Goal: Task Accomplishment & Management: Manage account settings

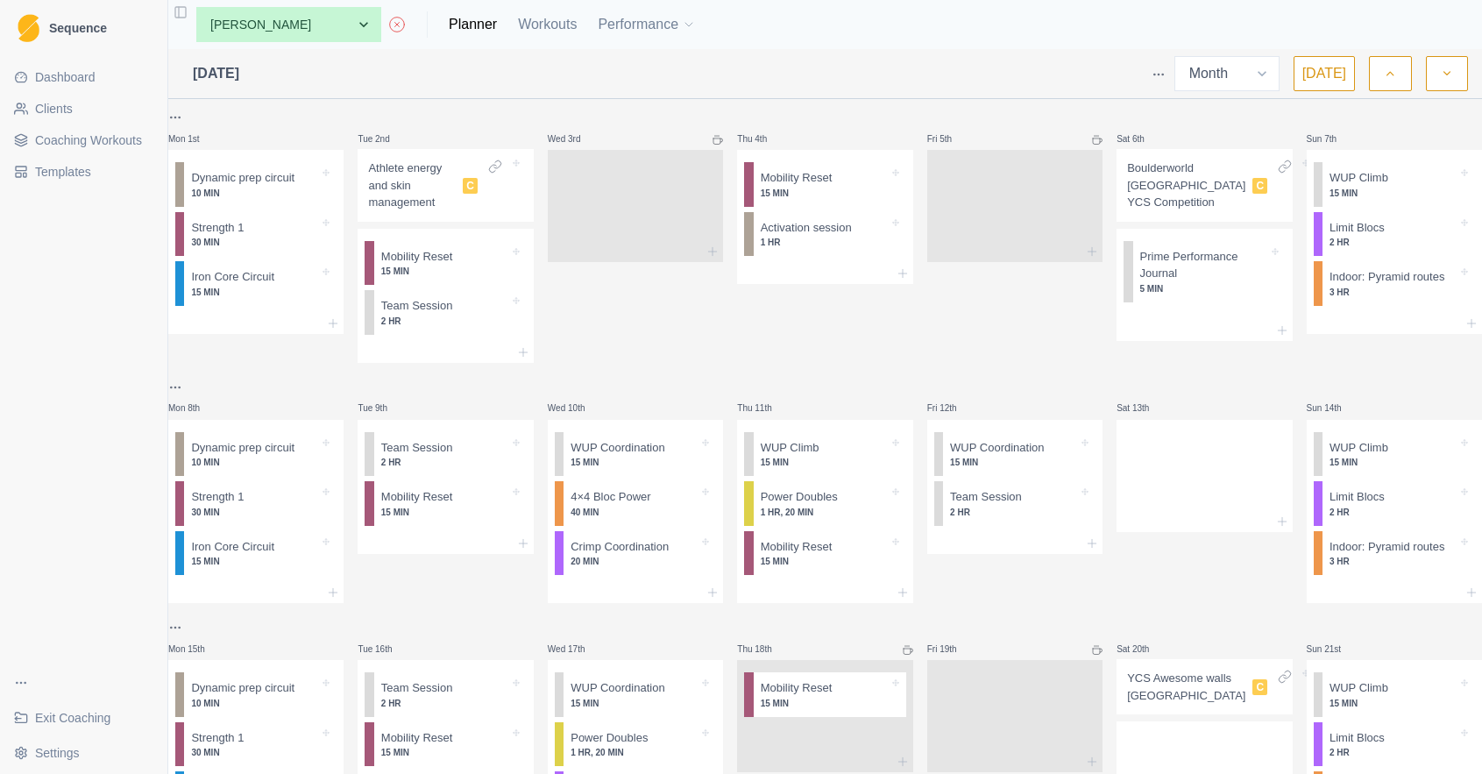
select select "month"
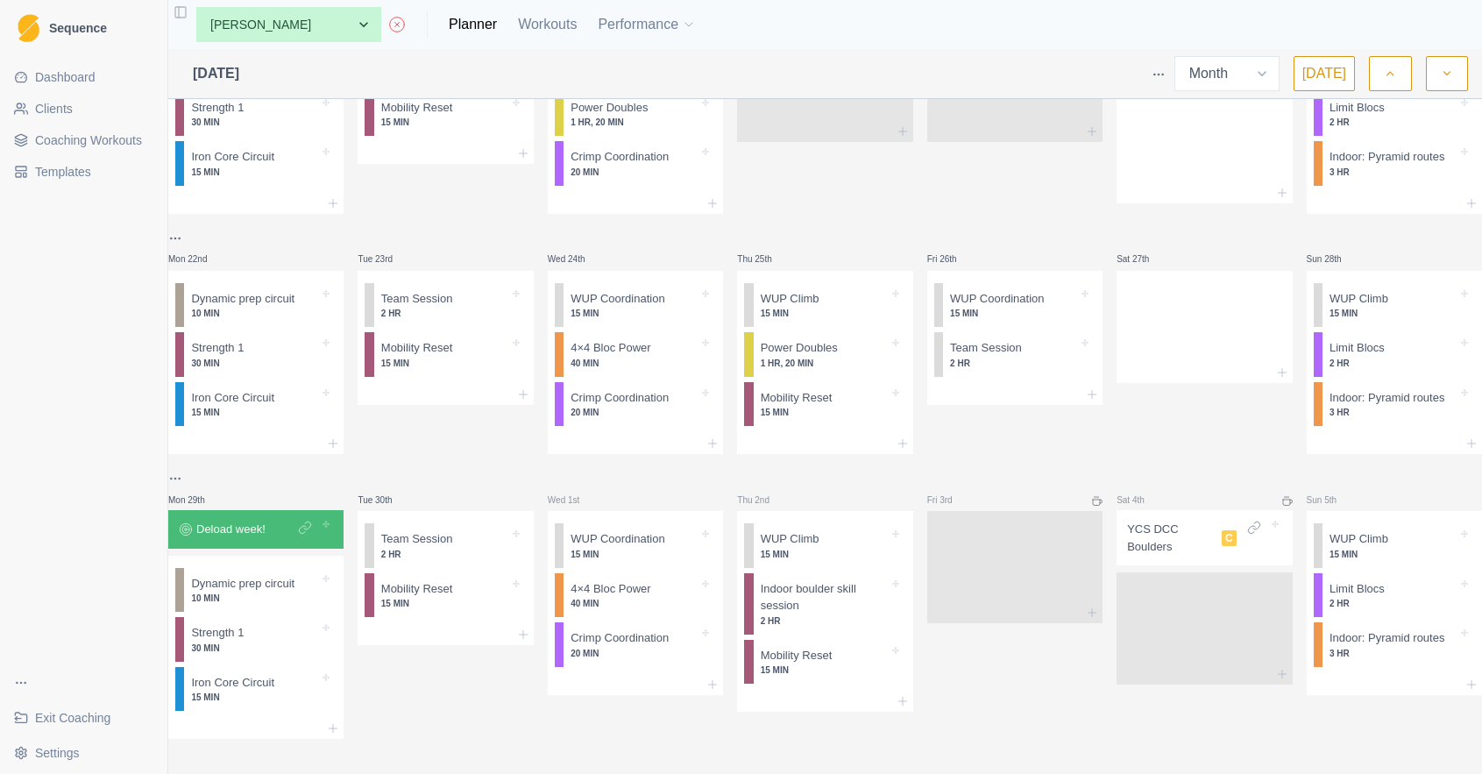
drag, startPoint x: 1441, startPoint y: 75, endPoint x: 1404, endPoint y: 109, distance: 50.3
click at [1441, 75] on icon "button" at bounding box center [1447, 74] width 12 height 18
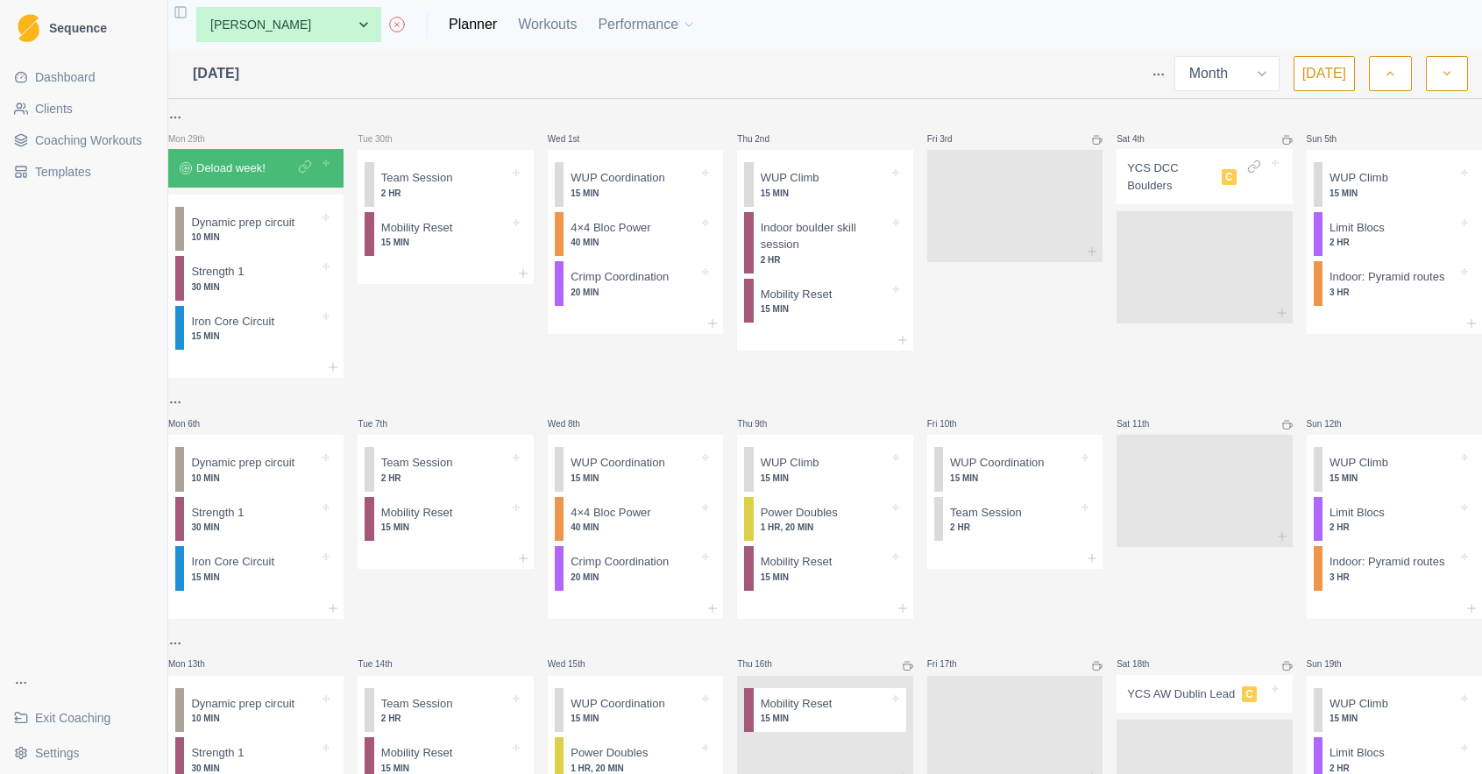
scroll to position [0, 0]
drag, startPoint x: 268, startPoint y: 235, endPoint x: 280, endPoint y: 239, distance: 13.0
click at [314, 255] on div "Remove from schedule" at bounding box center [344, 253] width 140 height 28
drag, startPoint x: 323, startPoint y: 298, endPoint x: 304, endPoint y: 299, distance: 19.3
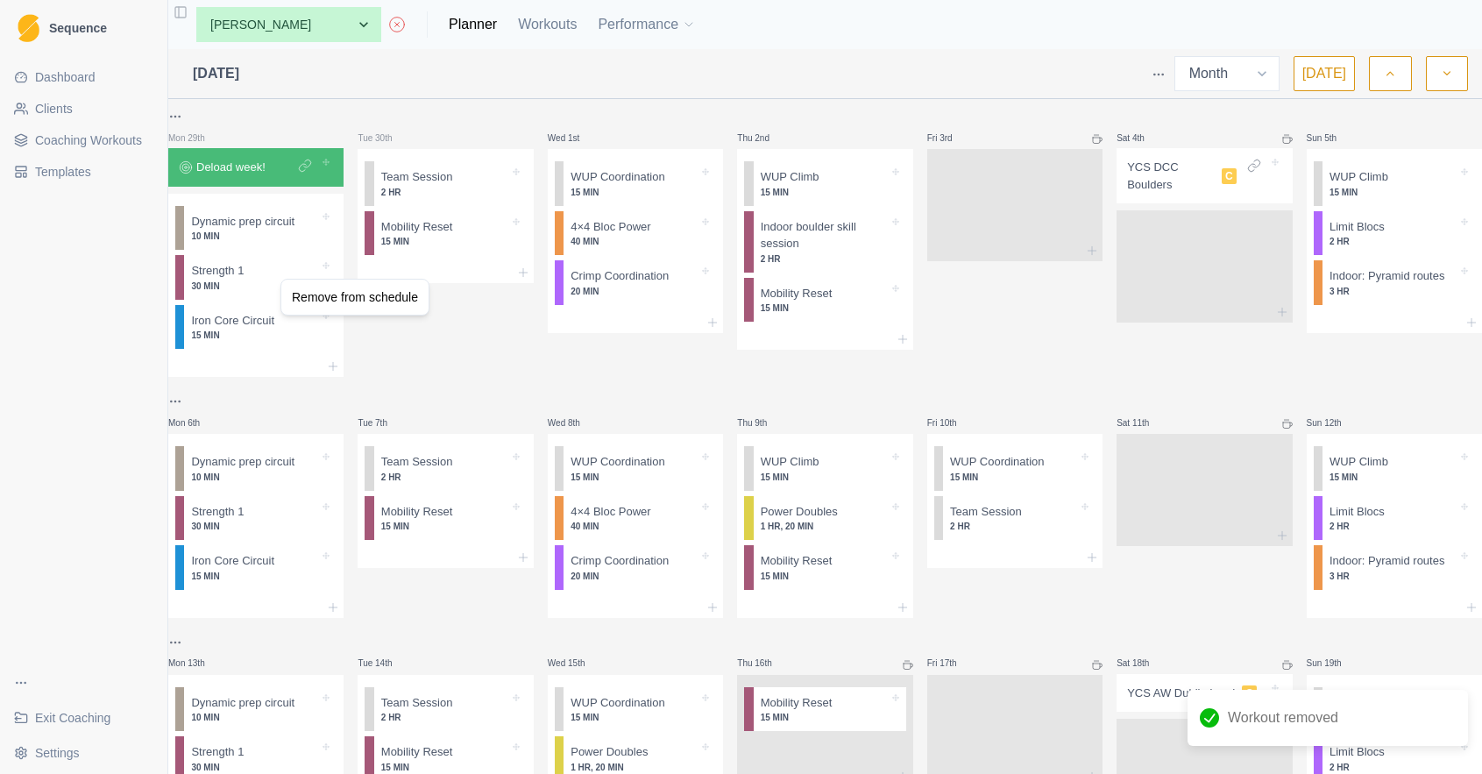
click at [323, 298] on div "Remove from schedule" at bounding box center [355, 297] width 140 height 28
drag, startPoint x: 272, startPoint y: 322, endPoint x: 282, endPoint y: 331, distance: 14.3
click at [491, 196] on div "Remove from schedule" at bounding box center [503, 202] width 140 height 28
click at [671, 201] on div "Remove from schedule" at bounding box center [693, 200] width 140 height 28
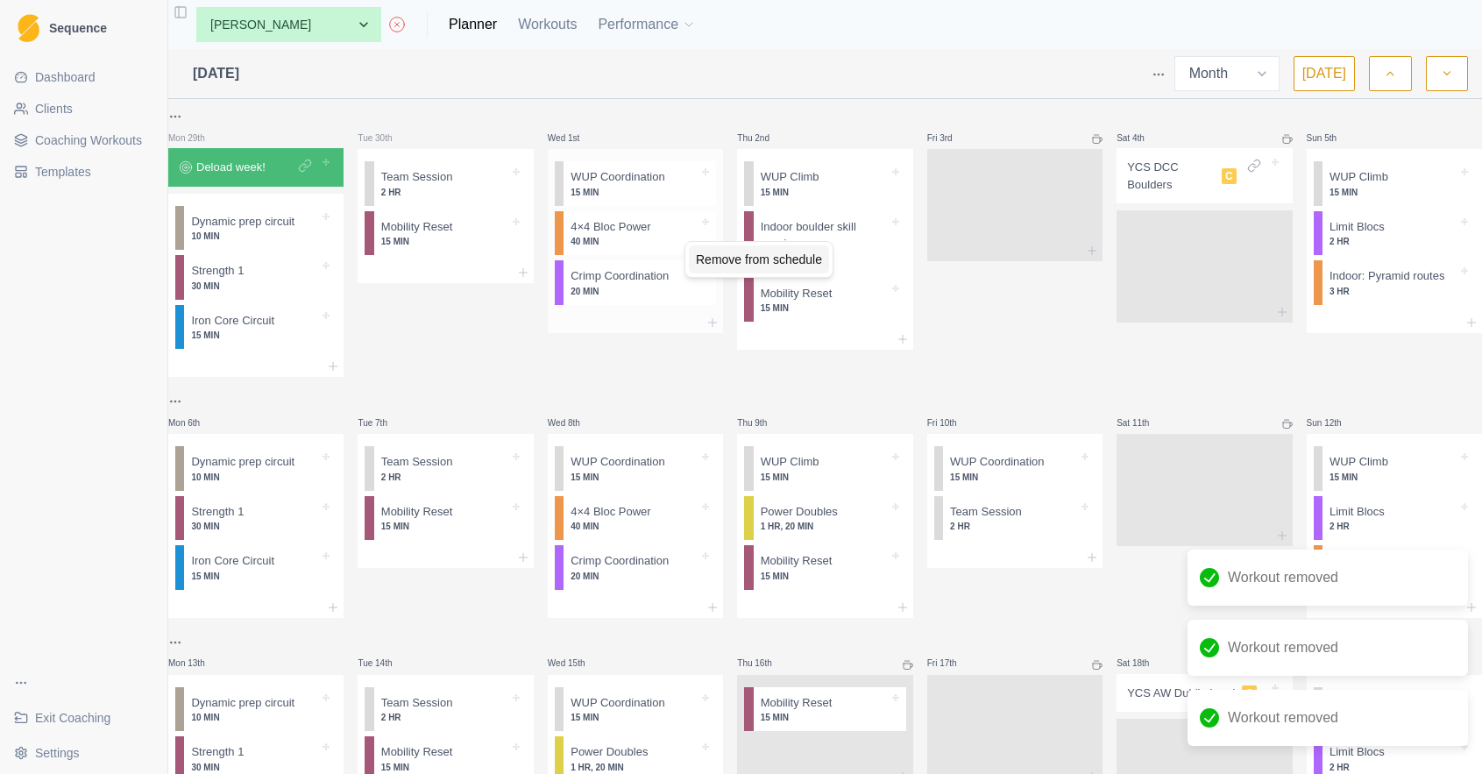
drag, startPoint x: 720, startPoint y: 258, endPoint x: 646, endPoint y: 274, distance: 76.3
click at [720, 258] on div "Remove from schedule" at bounding box center [759, 259] width 140 height 28
click at [722, 303] on div "Remove from schedule" at bounding box center [760, 307] width 140 height 28
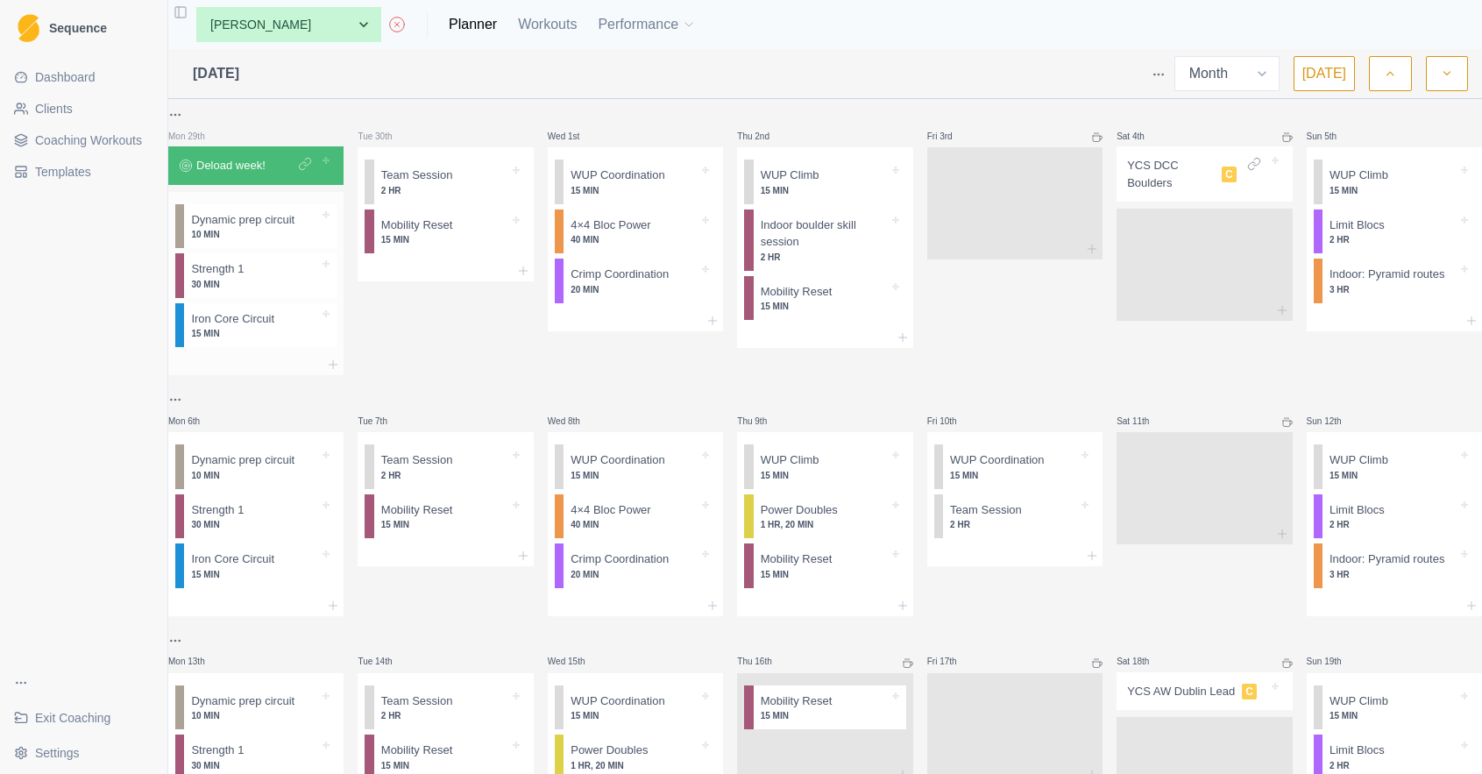
click at [282, 366] on div at bounding box center [255, 364] width 175 height 21
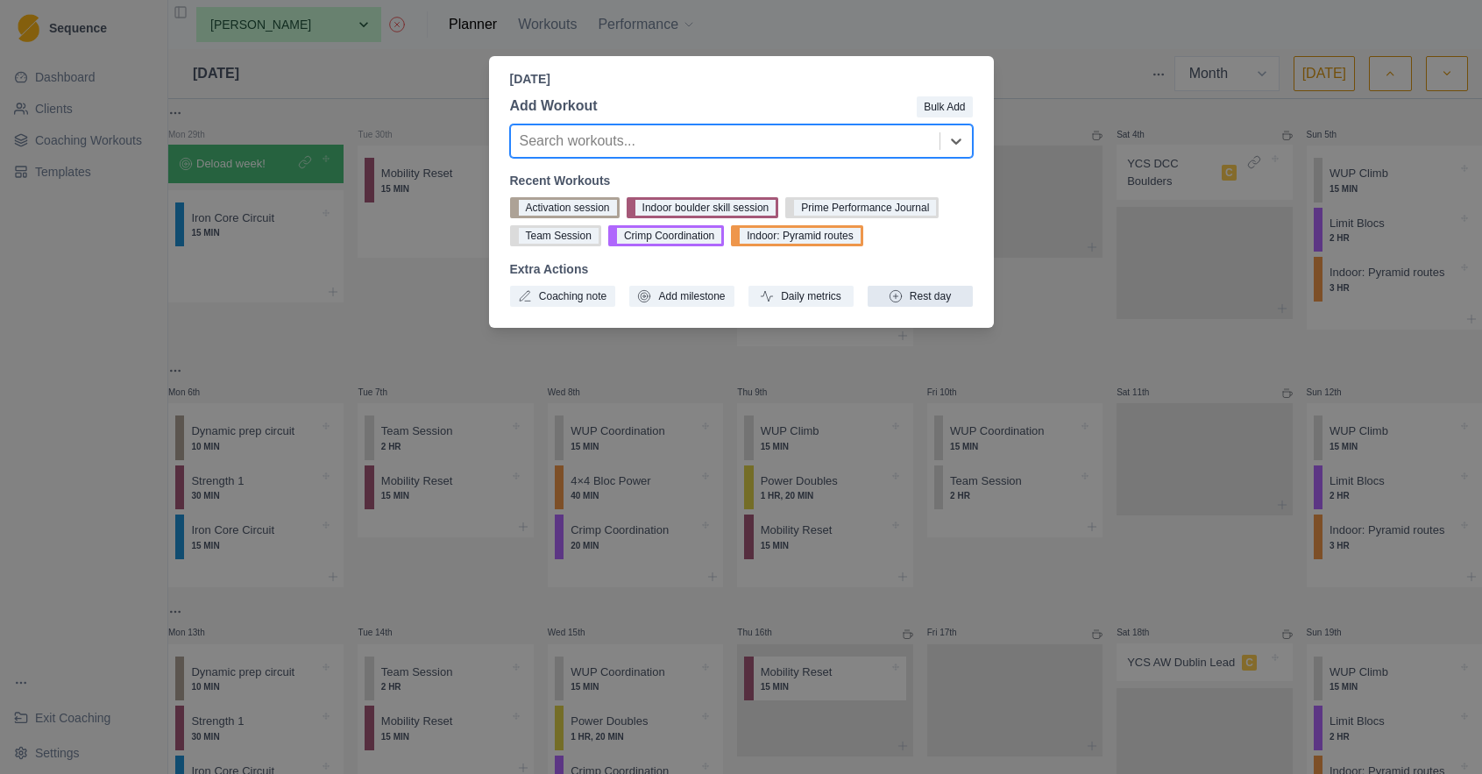
click at [945, 299] on button "Rest day" at bounding box center [919, 296] width 105 height 21
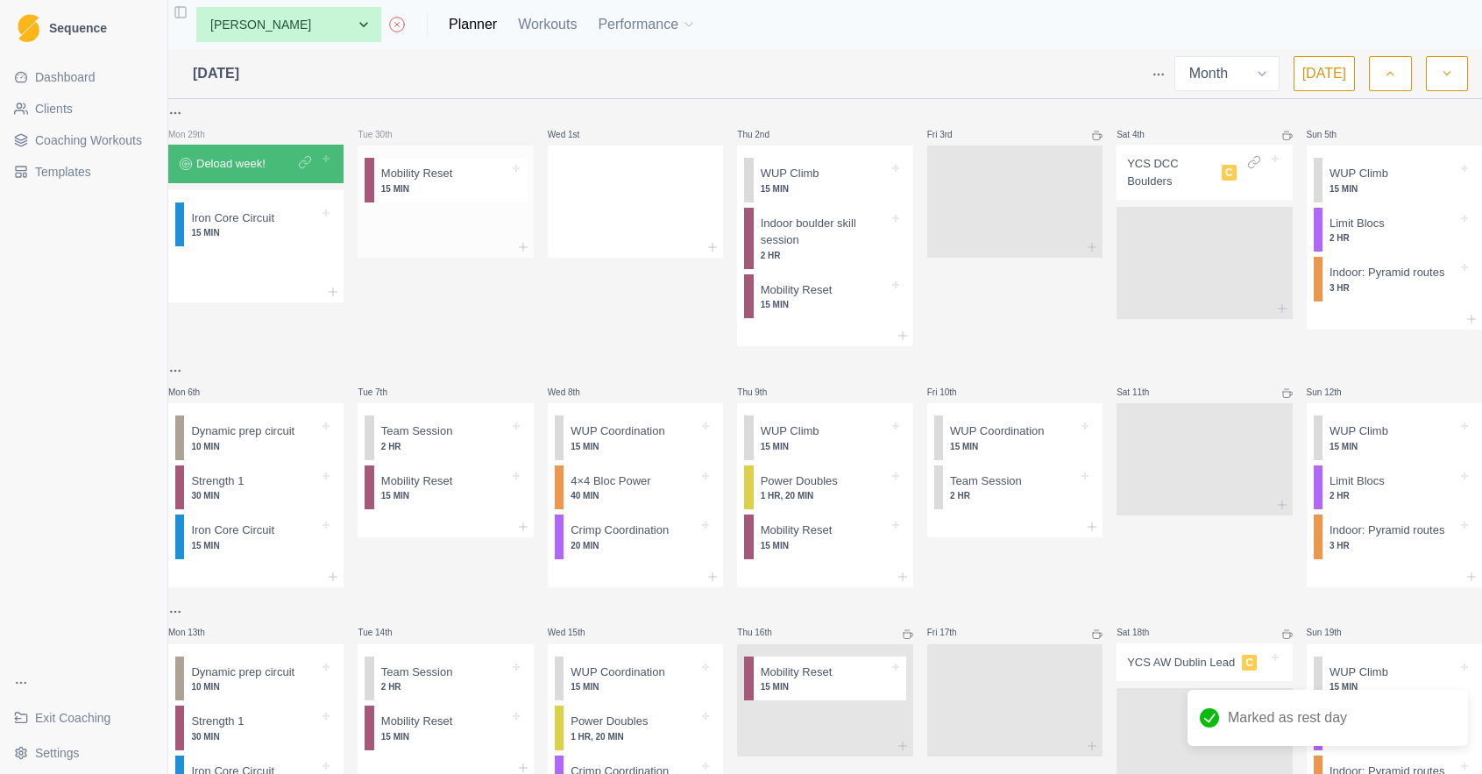
click at [431, 230] on div at bounding box center [445, 223] width 175 height 28
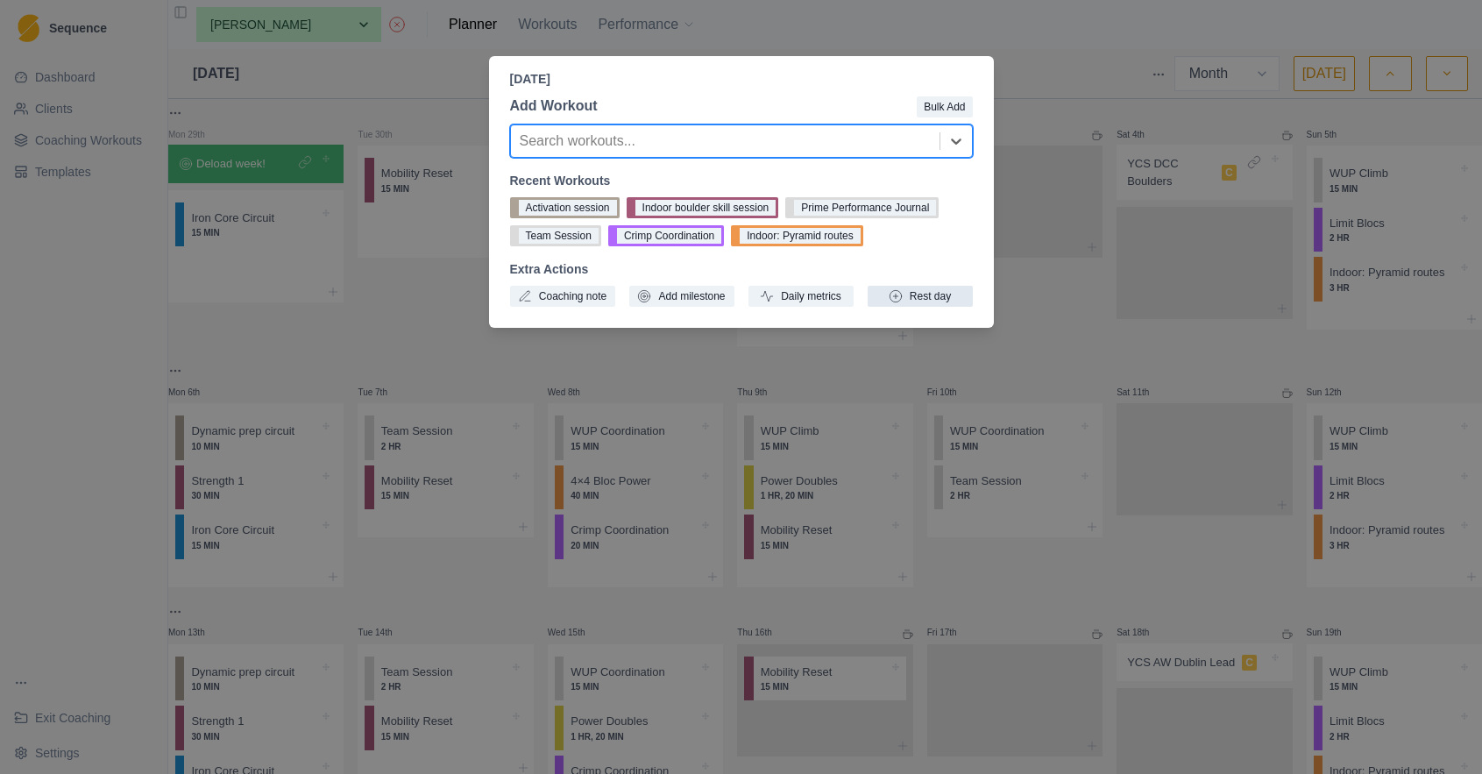
click at [911, 299] on button "Rest day" at bounding box center [919, 296] width 105 height 21
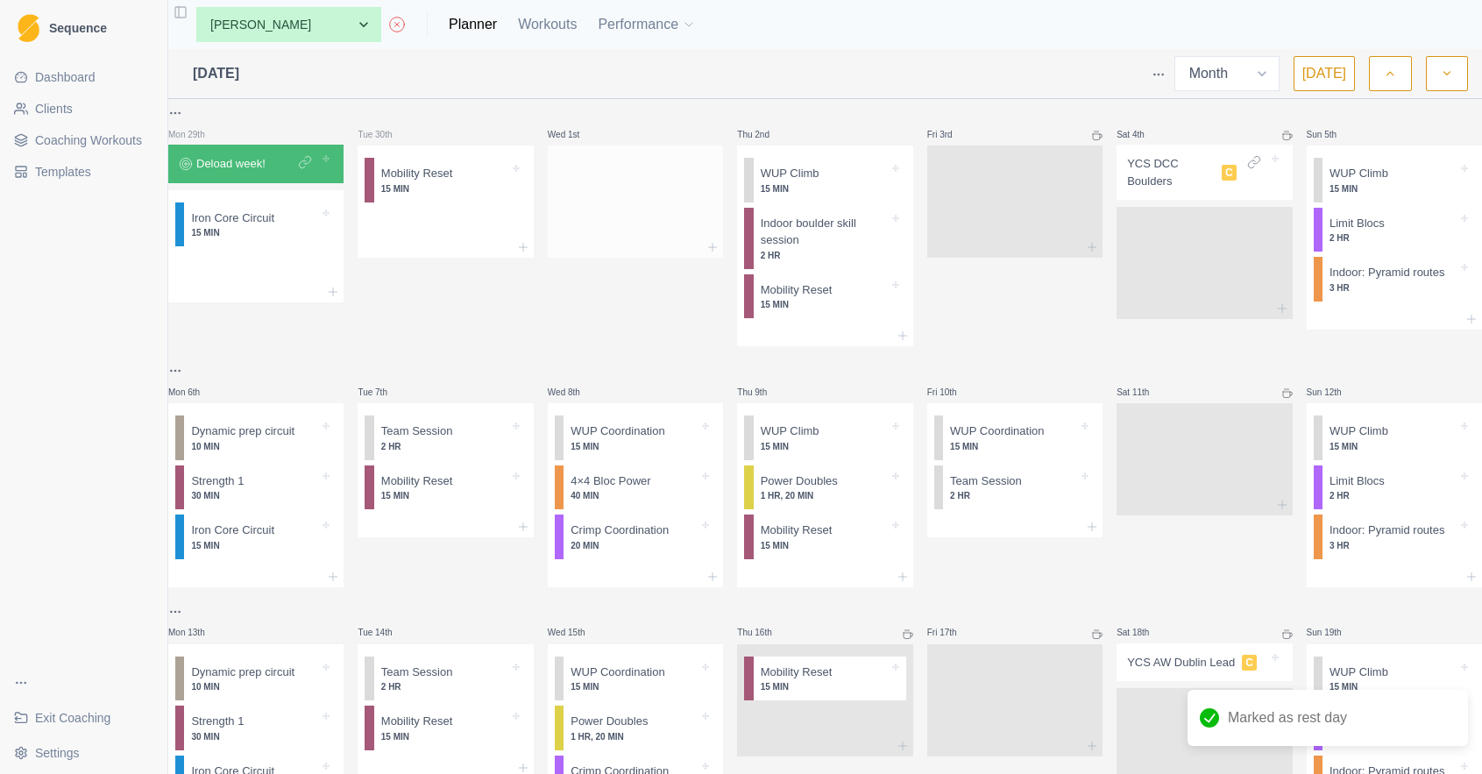
click at [633, 213] on div at bounding box center [635, 197] width 175 height 77
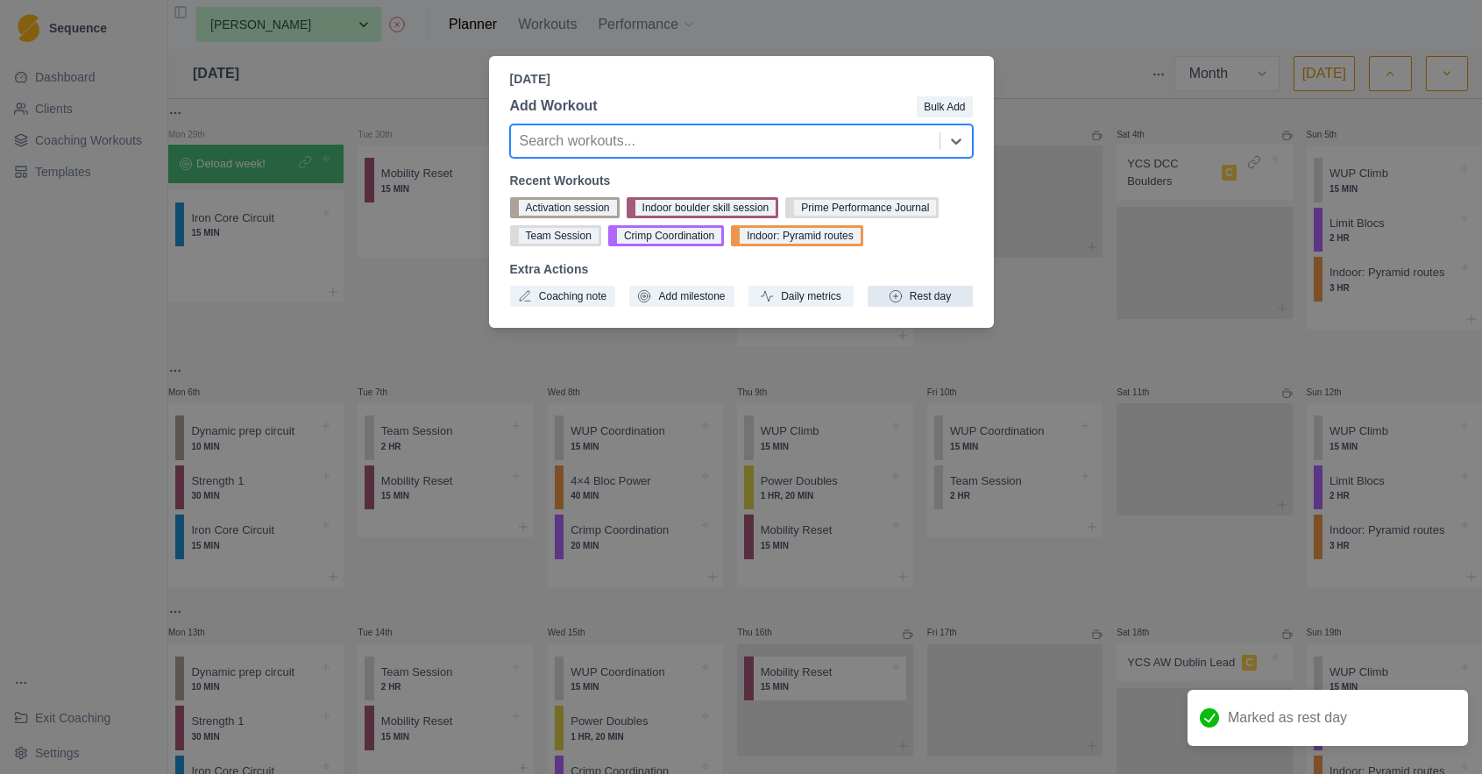
click at [946, 301] on button "Rest day" at bounding box center [919, 296] width 105 height 21
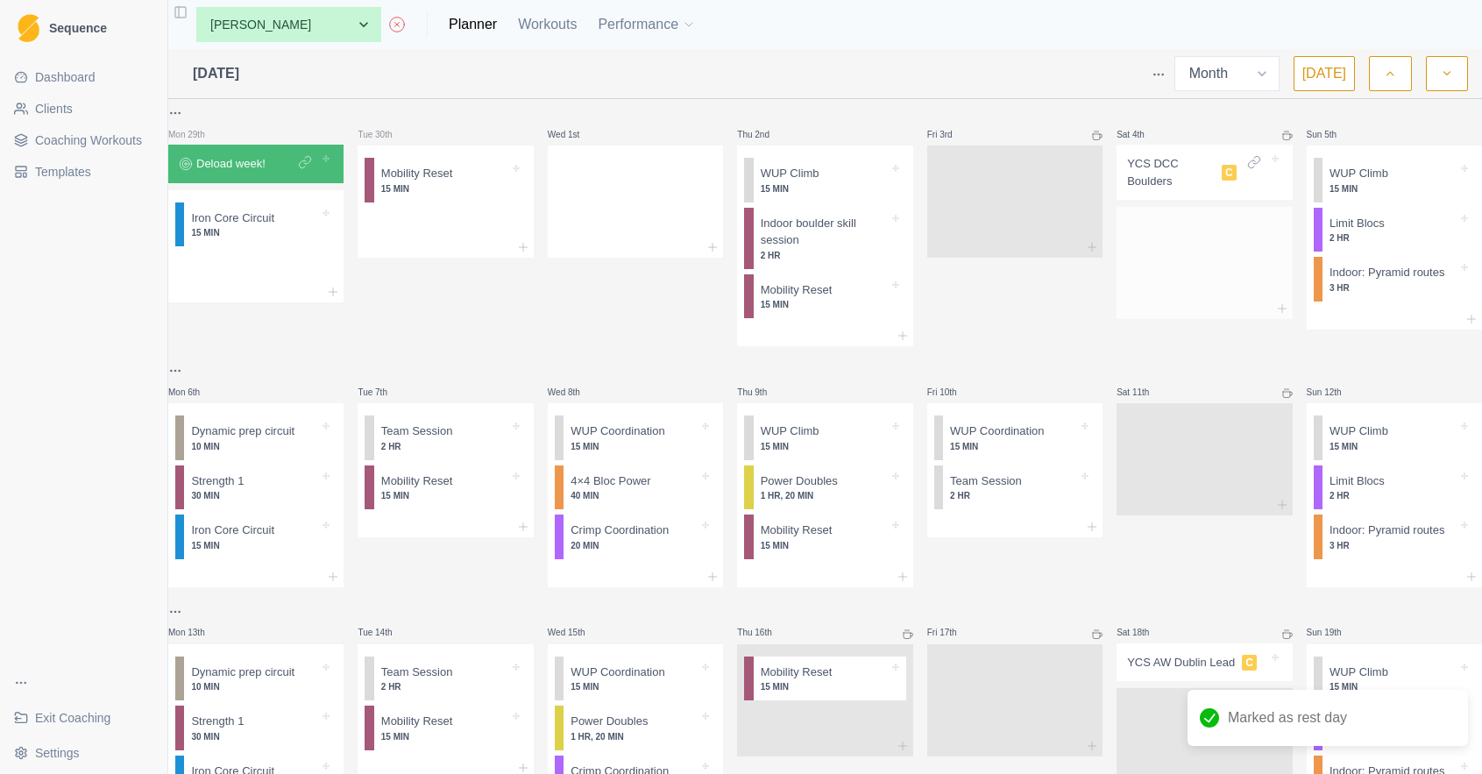
click at [1189, 255] on div at bounding box center [1203, 259] width 175 height 77
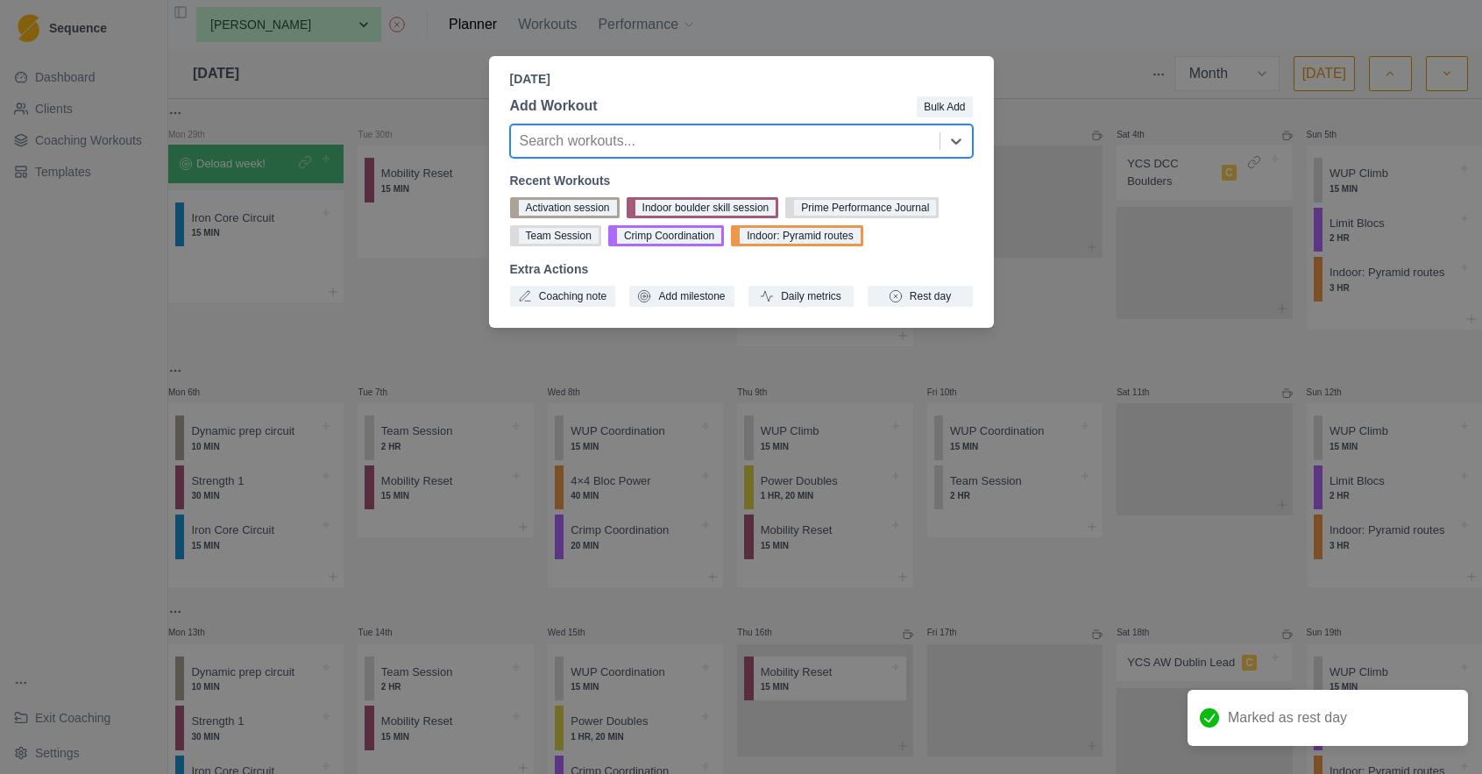
drag, startPoint x: 920, startPoint y: 208, endPoint x: 940, endPoint y: 207, distance: 20.2
click at [920, 208] on button "Prime Performance Journal" at bounding box center [861, 207] width 153 height 21
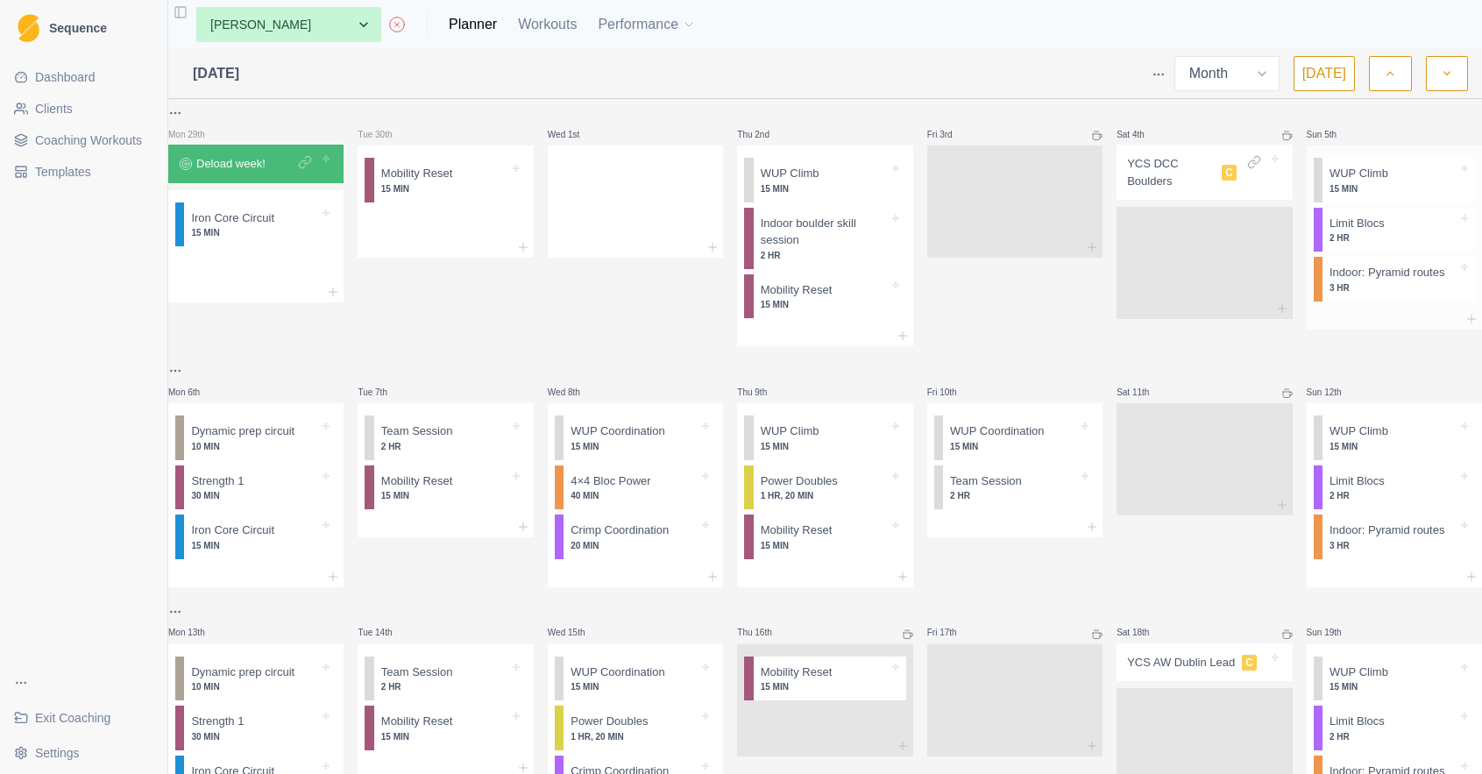
scroll to position [0, 0]
click at [1386, 291] on p "3 HR" at bounding box center [1393, 287] width 128 height 13
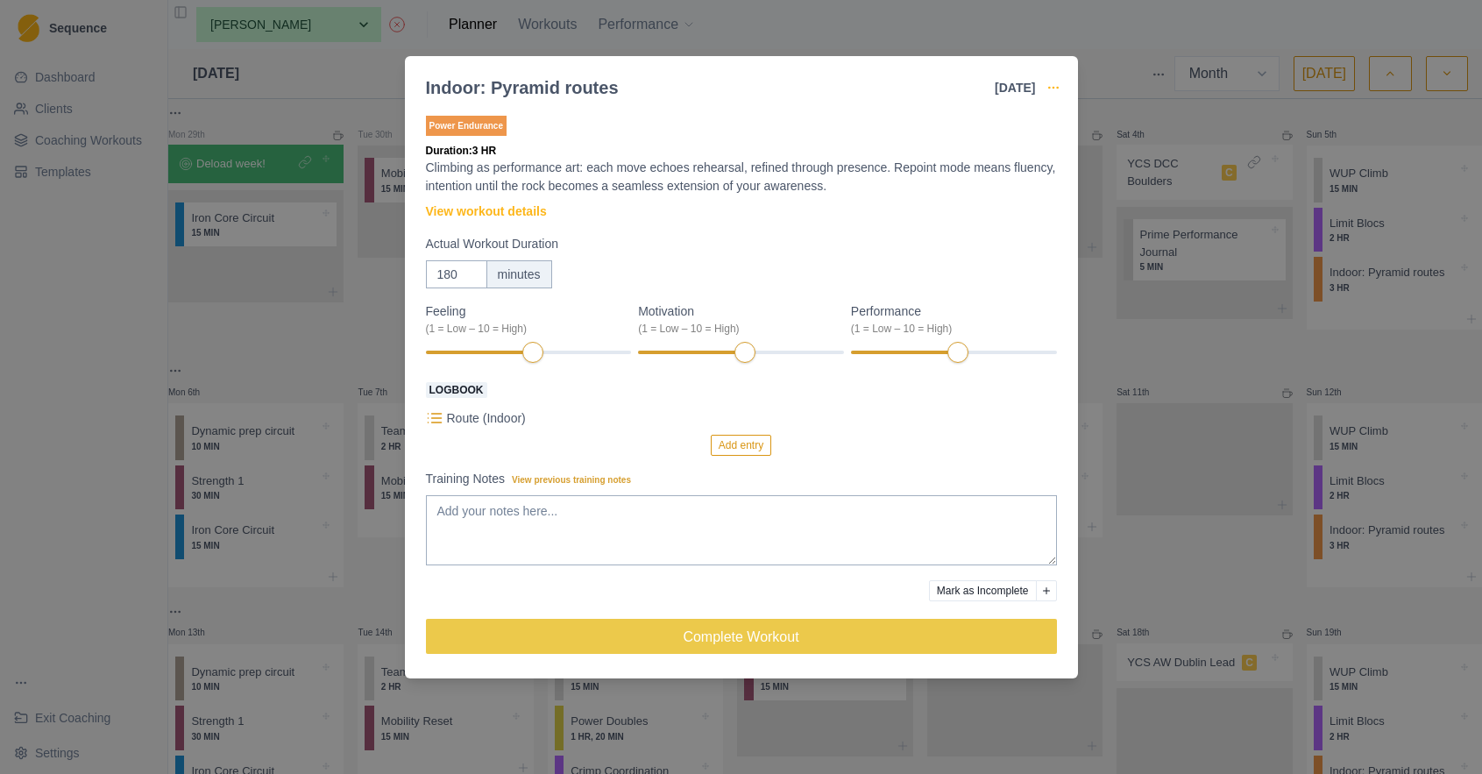
click at [1055, 89] on icon "button" at bounding box center [1053, 88] width 14 height 14
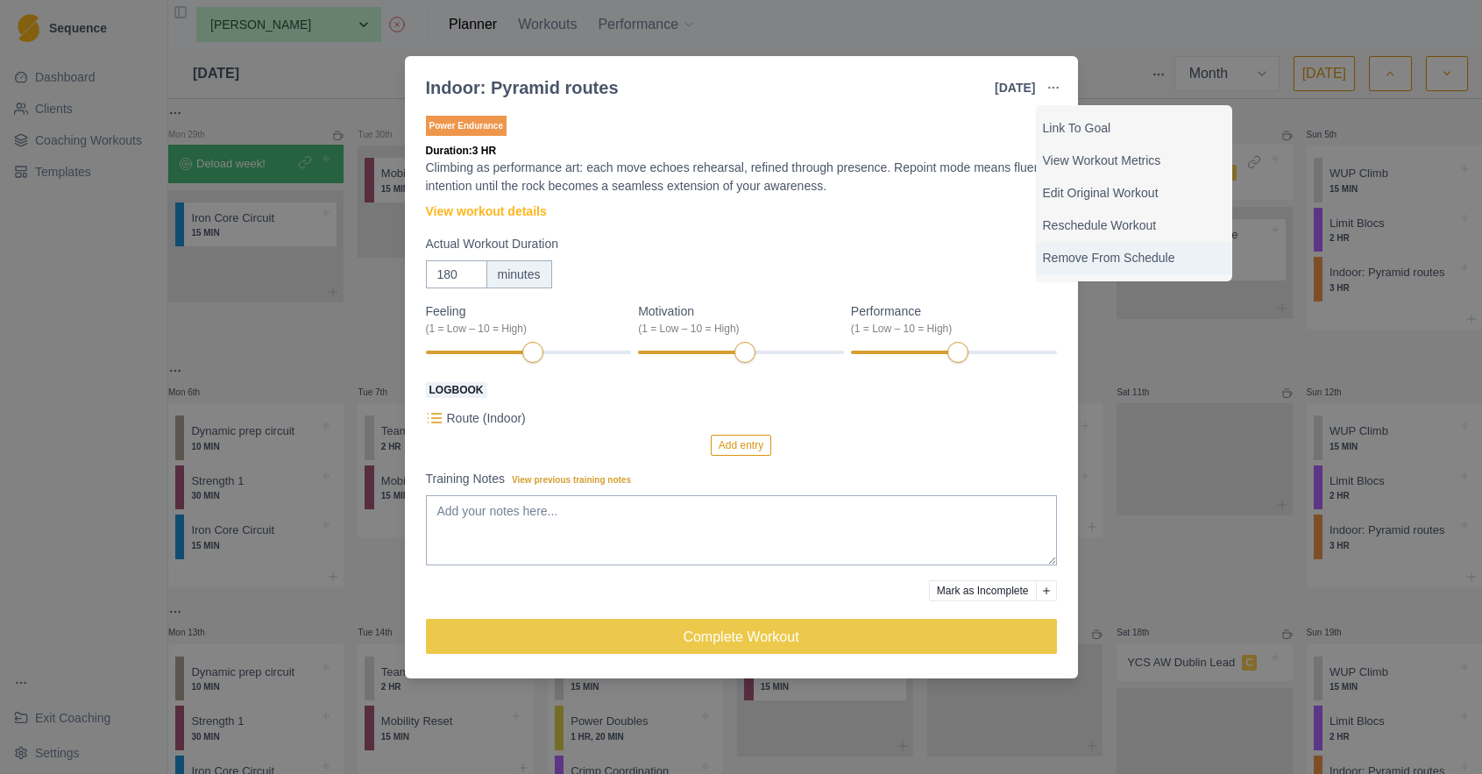
click at [1117, 253] on p "Remove From Schedule" at bounding box center [1134, 258] width 182 height 18
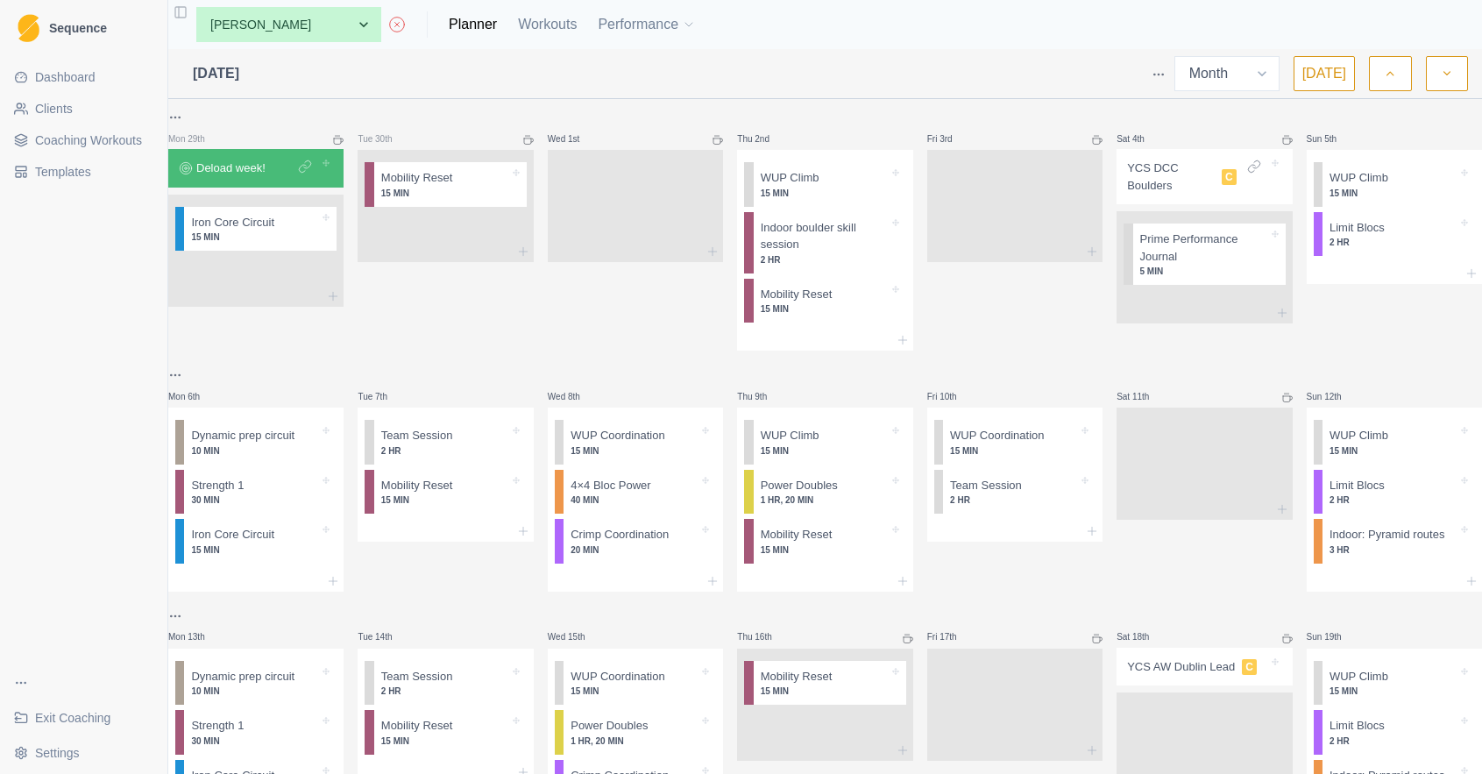
click at [1395, 81] on icon "button" at bounding box center [1390, 74] width 12 height 18
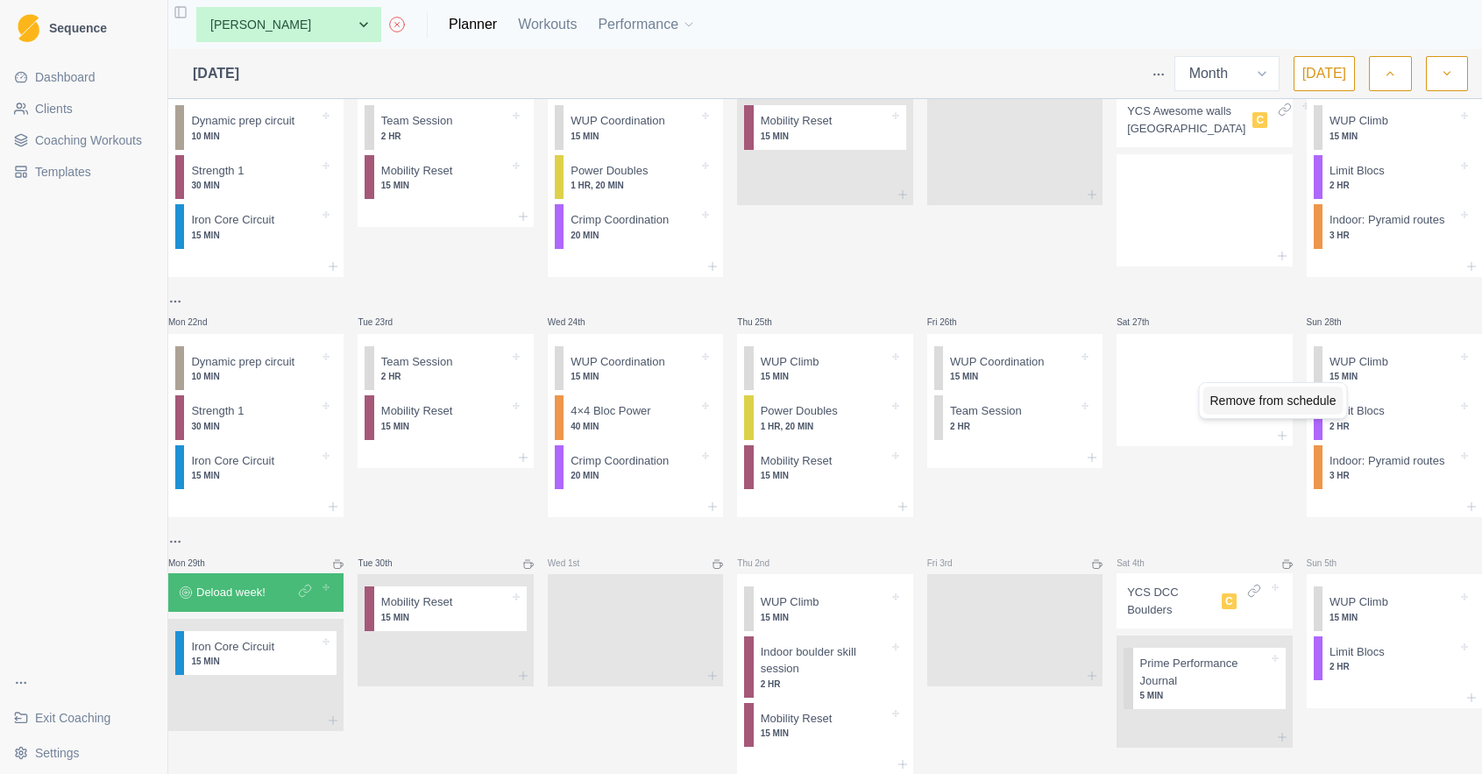
drag, startPoint x: 1297, startPoint y: 403, endPoint x: 1312, endPoint y: 407, distance: 15.3
click at [1298, 404] on div "Remove from schedule" at bounding box center [1273, 400] width 140 height 28
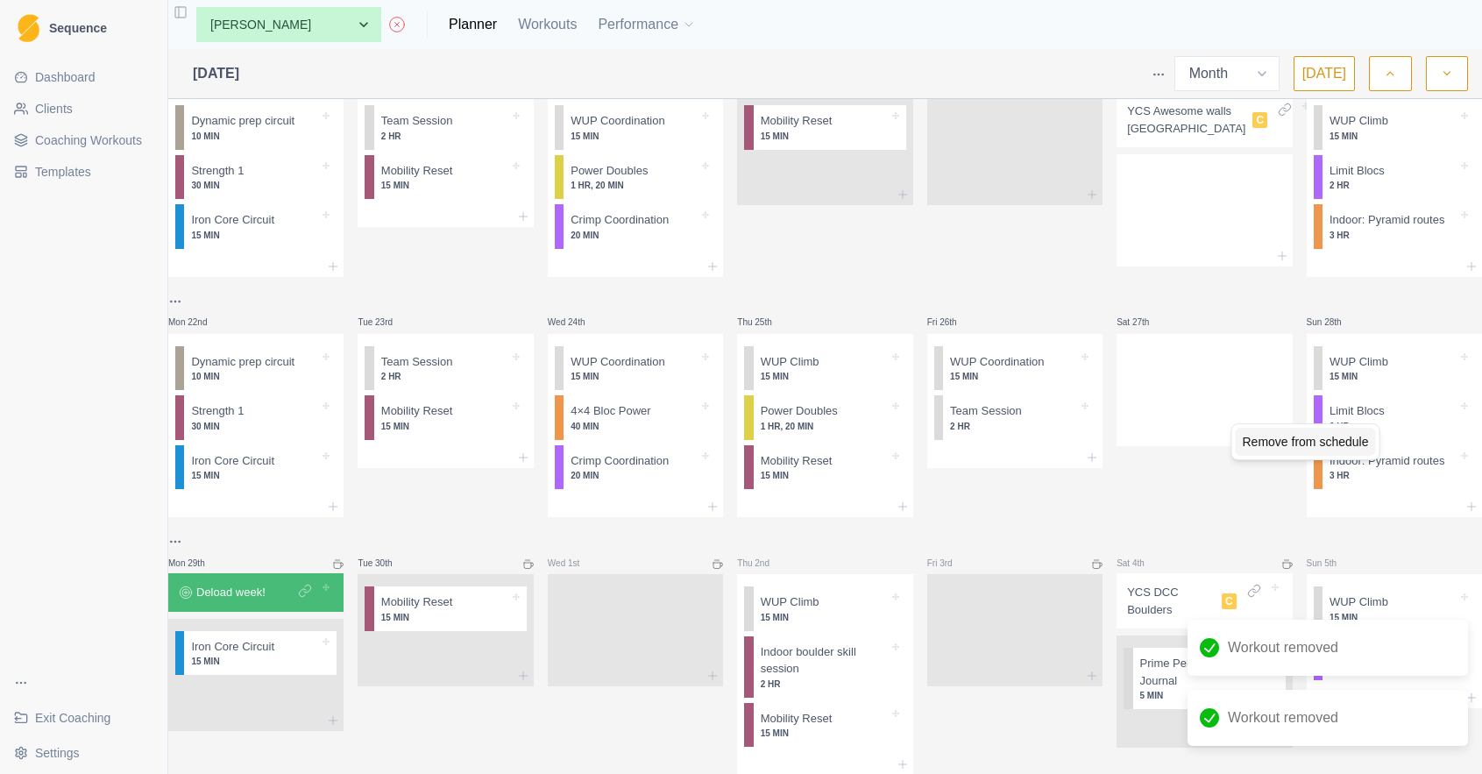
drag, startPoint x: 1334, startPoint y: 440, endPoint x: 1344, endPoint y: 447, distance: 12.6
click at [1334, 440] on div "Remove from schedule" at bounding box center [1306, 442] width 140 height 28
click at [1334, 489] on div "Remove from schedule" at bounding box center [1293, 489] width 140 height 28
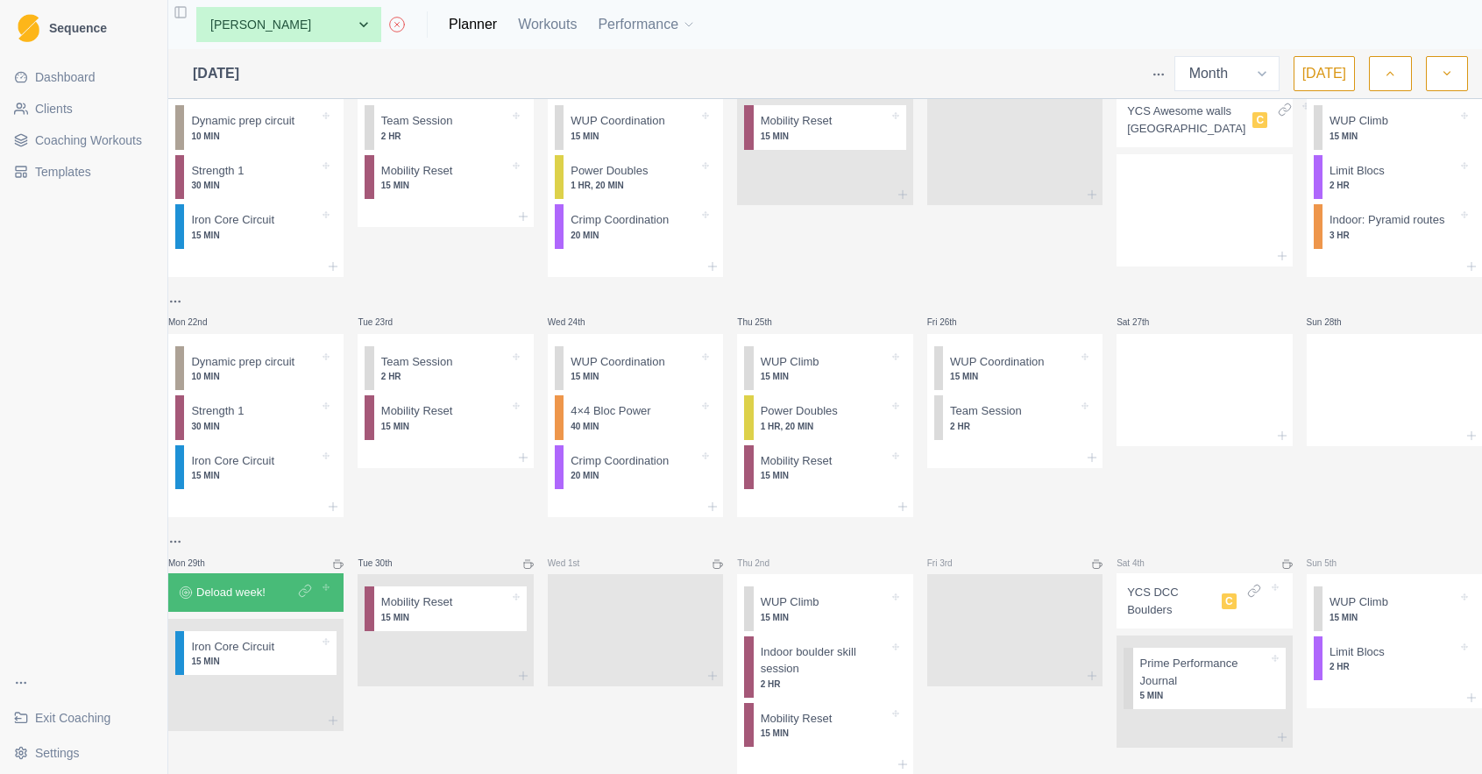
click at [1339, 518] on div "Sun 28th" at bounding box center [1393, 404] width 175 height 227
click at [1355, 402] on div at bounding box center [1393, 386] width 175 height 77
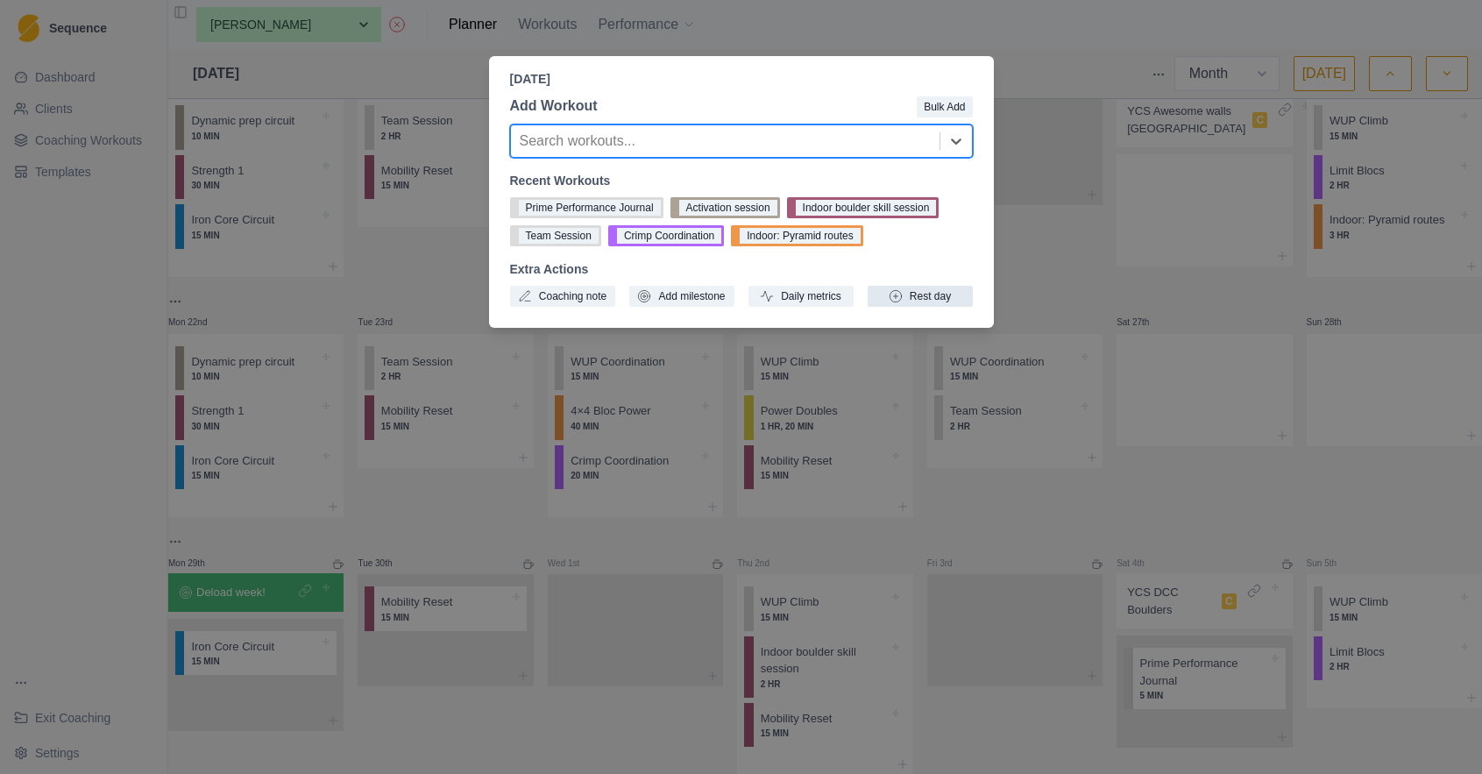
click at [940, 299] on button "Rest day" at bounding box center [919, 296] width 105 height 21
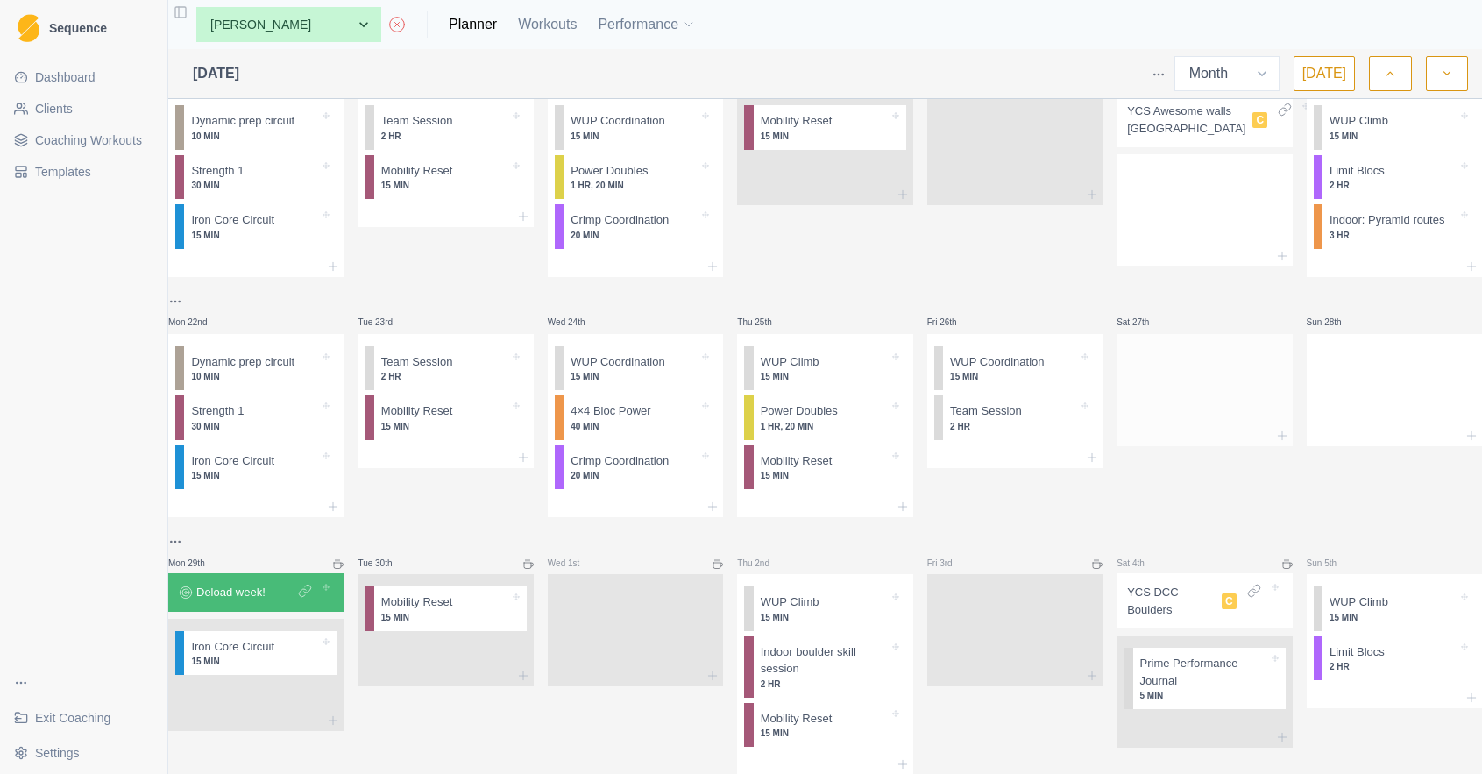
click at [1186, 415] on div at bounding box center [1203, 386] width 175 height 77
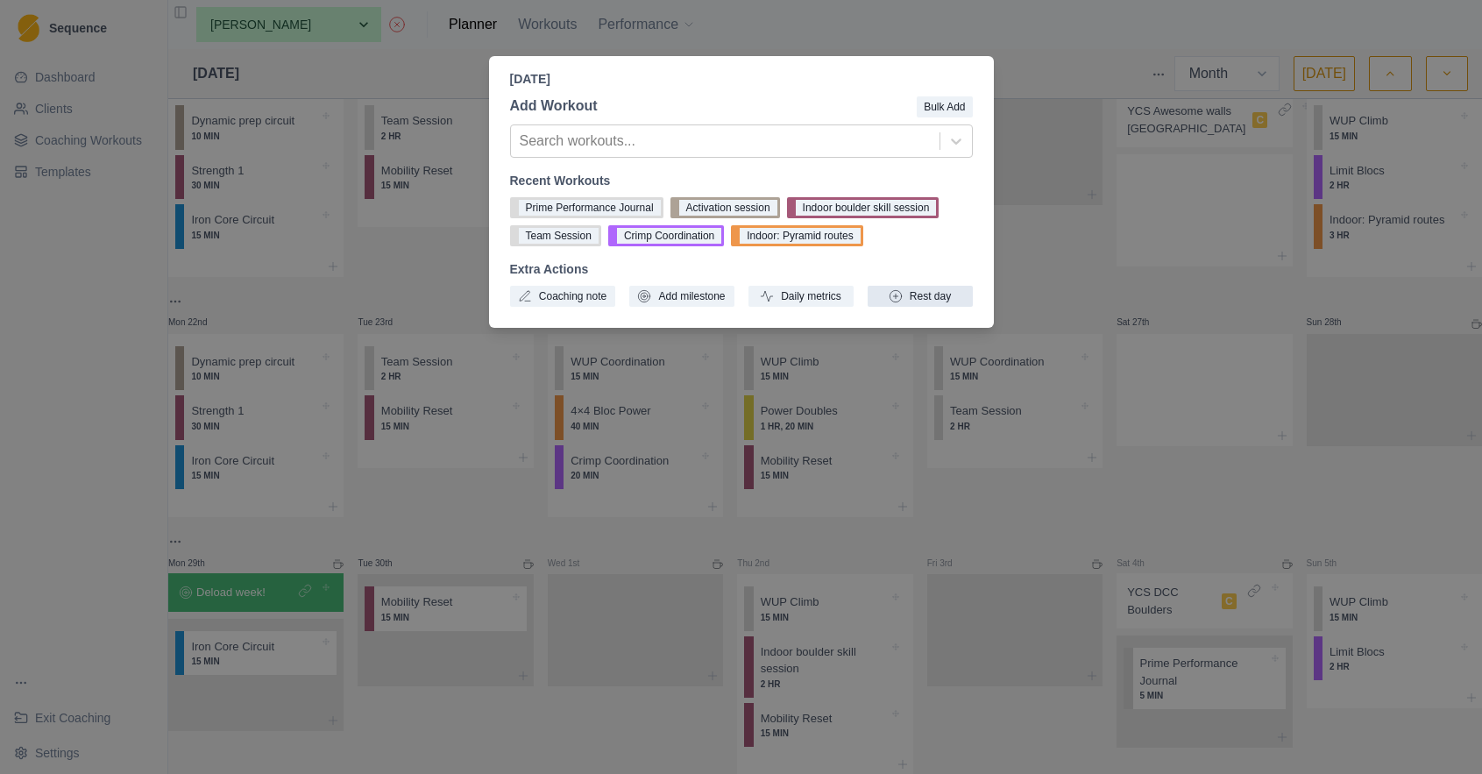
click at [931, 300] on button "Rest day" at bounding box center [919, 296] width 105 height 21
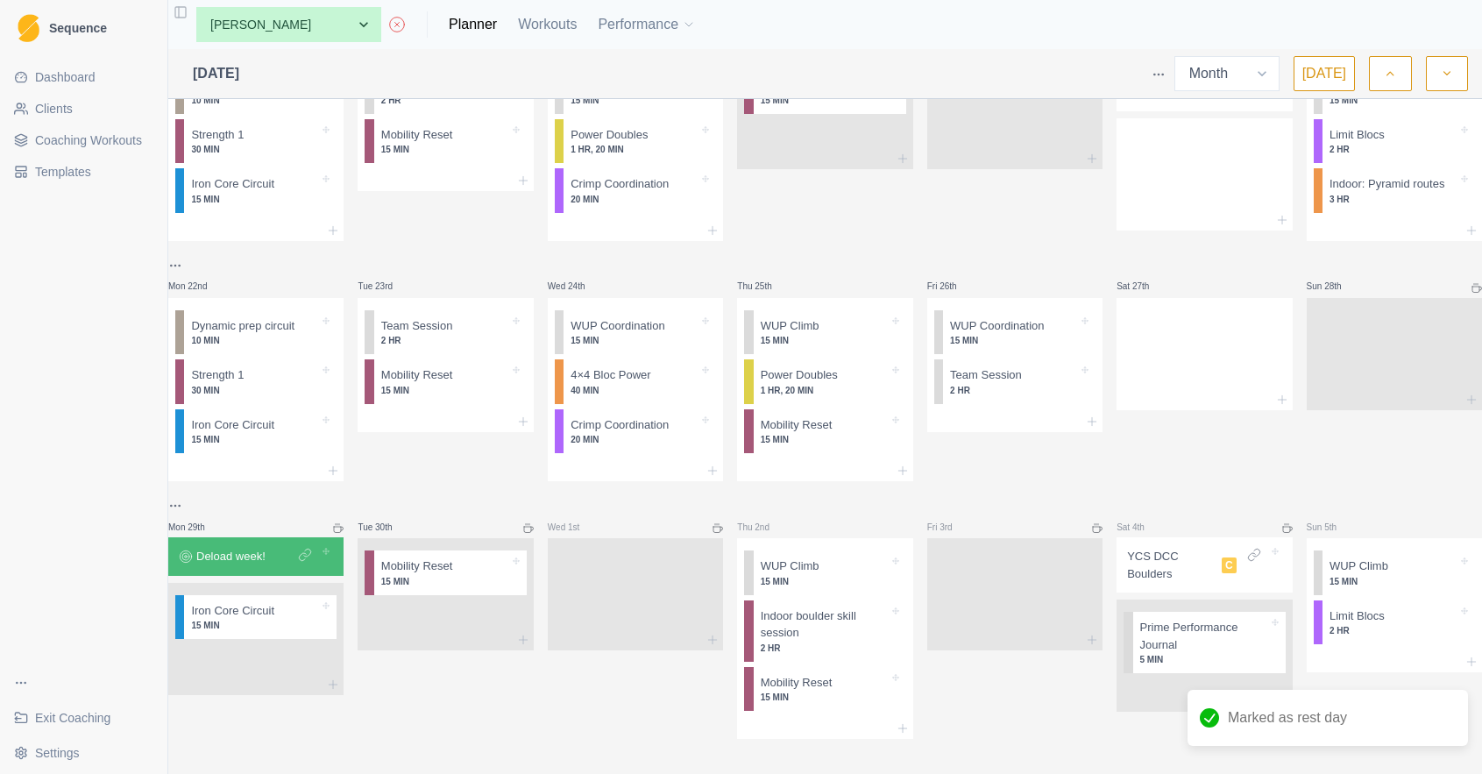
scroll to position [635, 0]
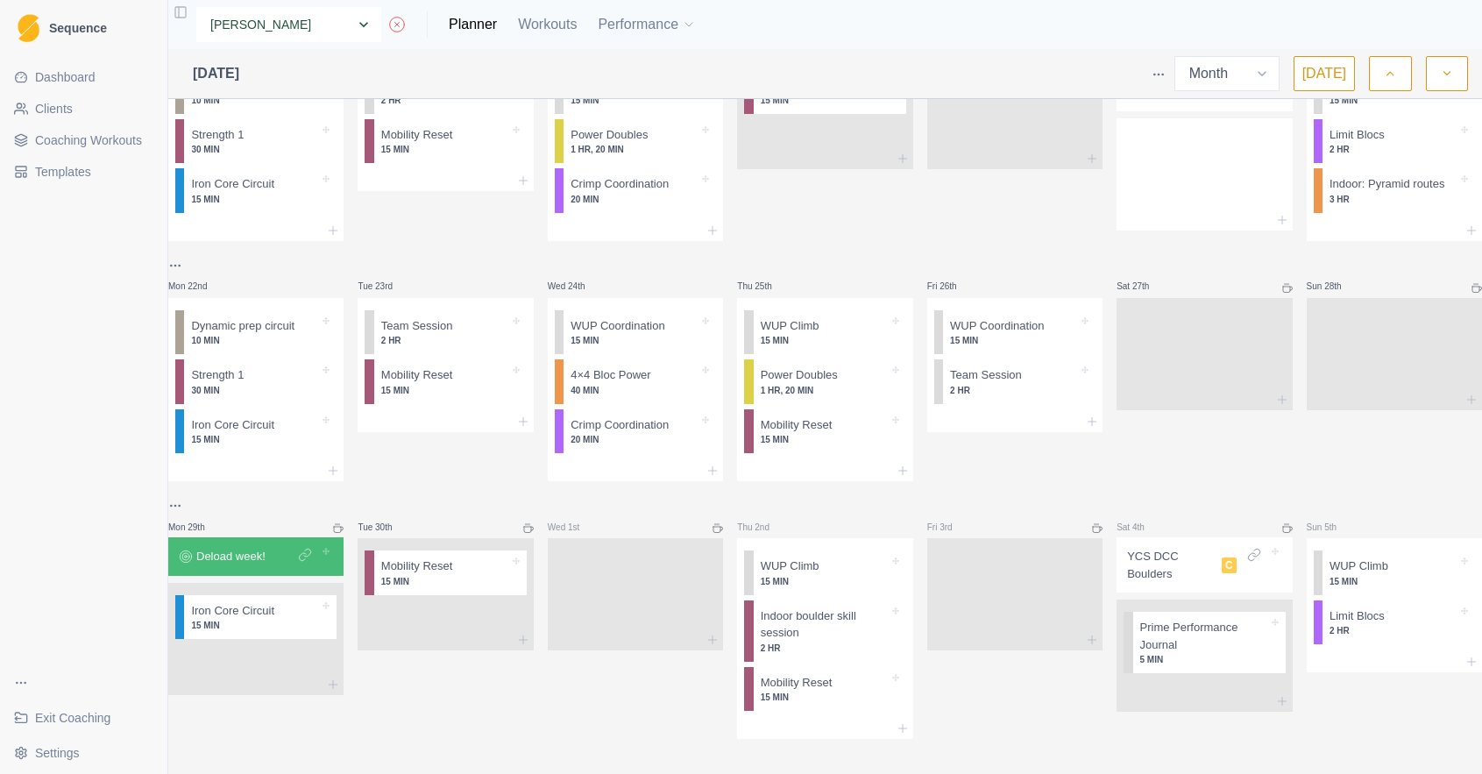
select select "073cdfcc-2a1a-4ef2-a16a-1cc96419fa9a"
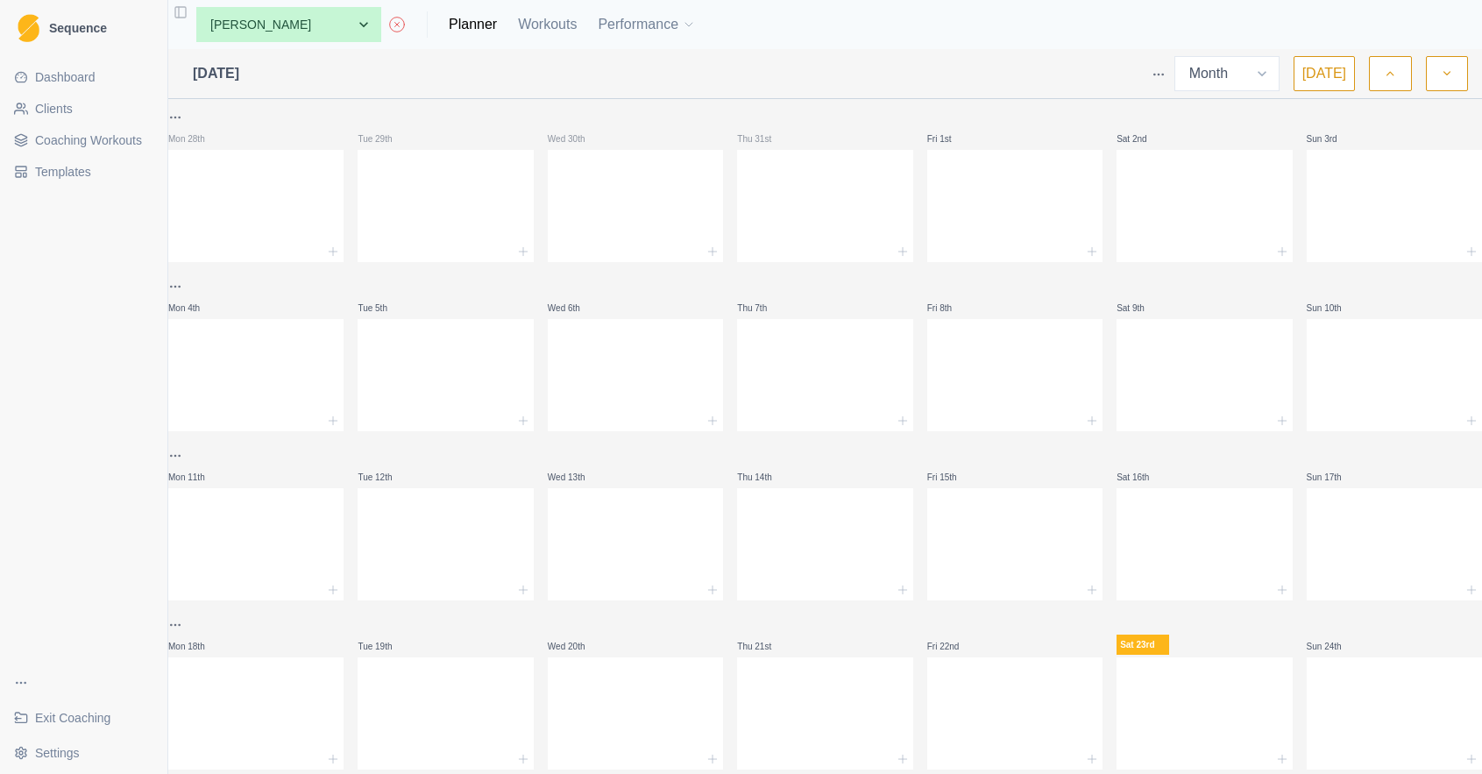
select select "month"
click at [967, 0] on html "Sequence Dashboard Clients Coaching Workouts Templates Exit Coaching Settings T…" at bounding box center [741, 387] width 1482 height 774
